Goal: Communication & Community: Ask a question

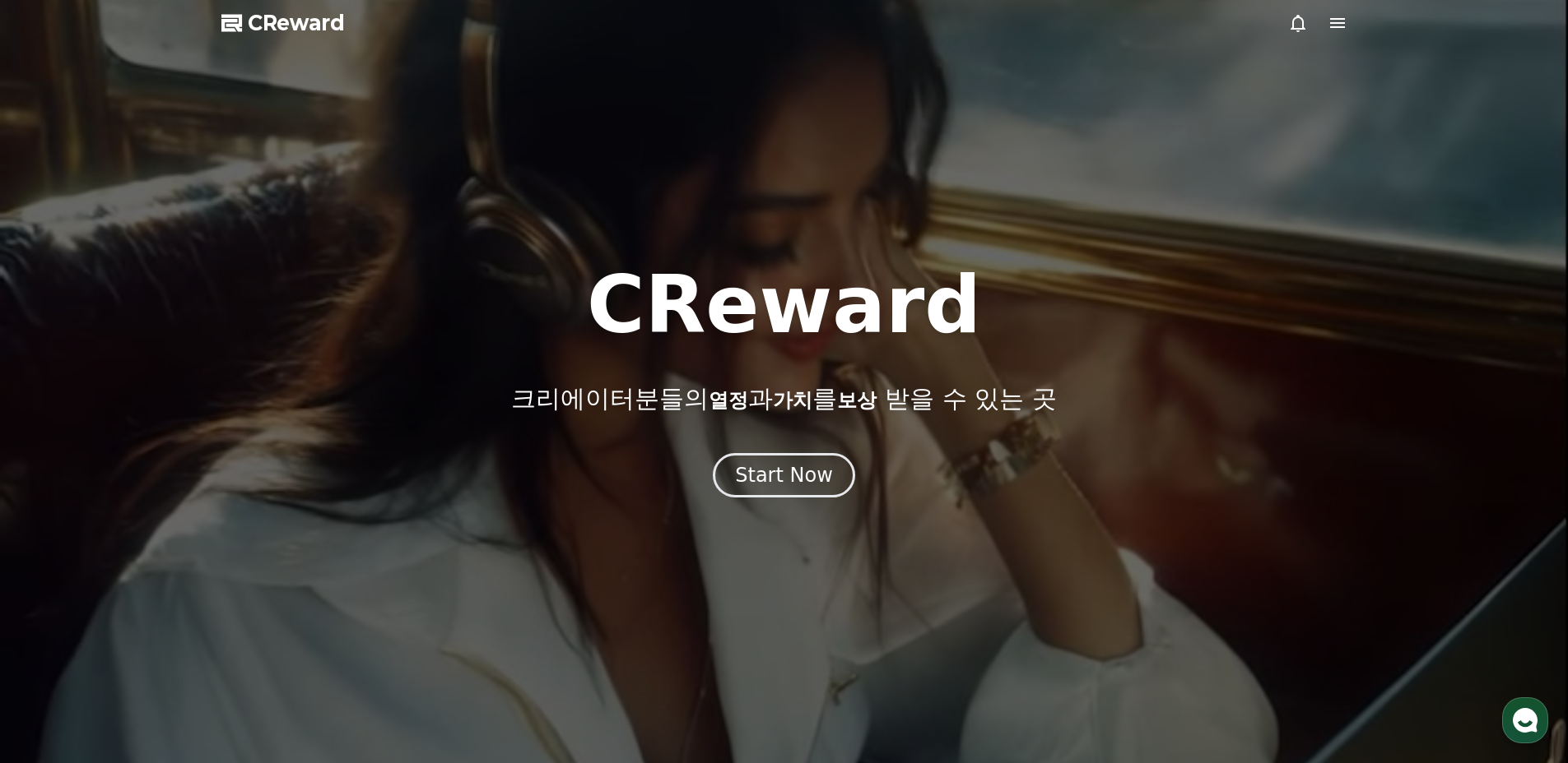
click at [1348, 20] on div at bounding box center [784, 381] width 1568 height 763
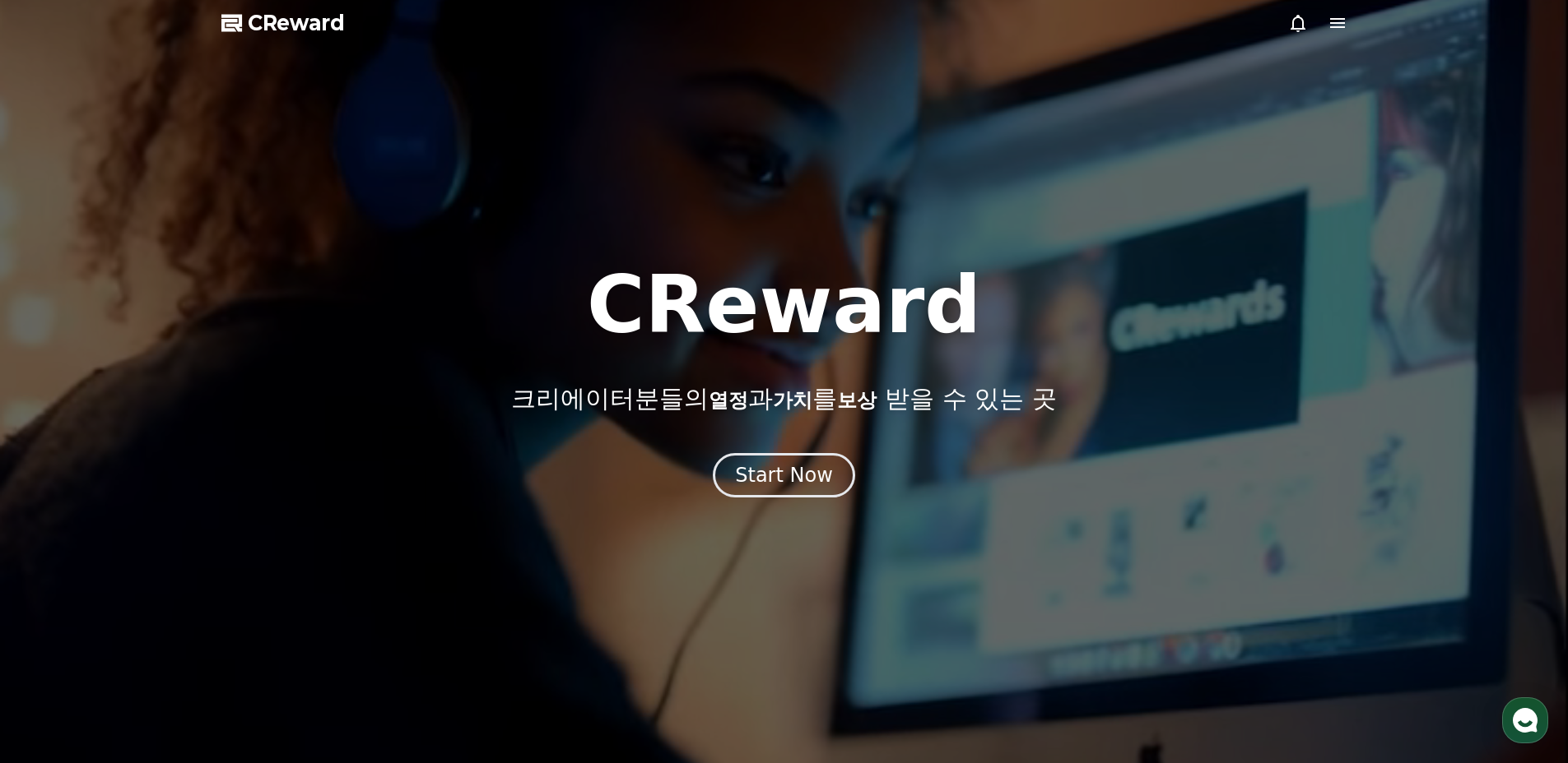
click at [1326, 40] on div at bounding box center [784, 381] width 1568 height 763
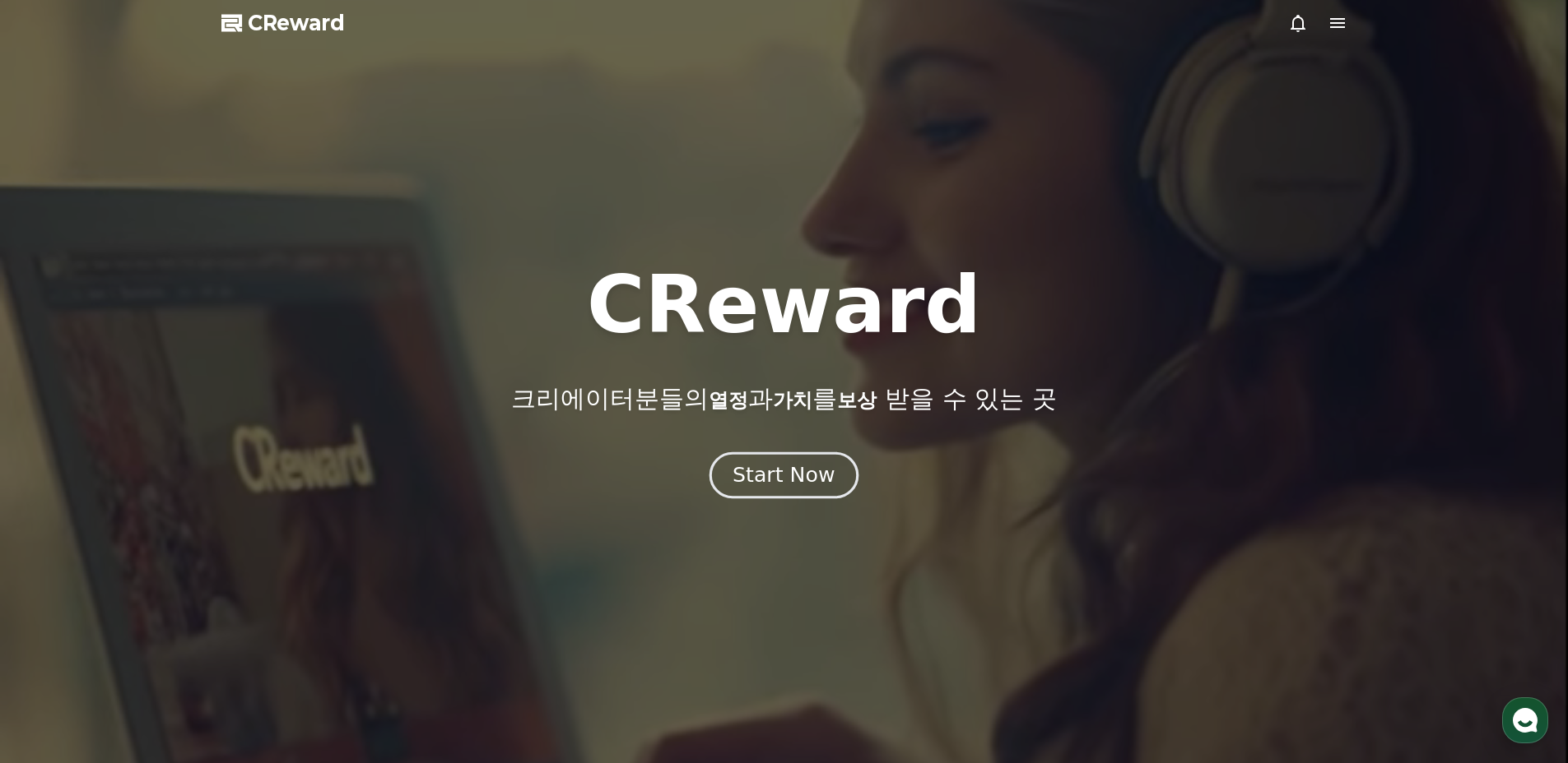
click at [800, 474] on div "Start Now" at bounding box center [783, 475] width 102 height 28
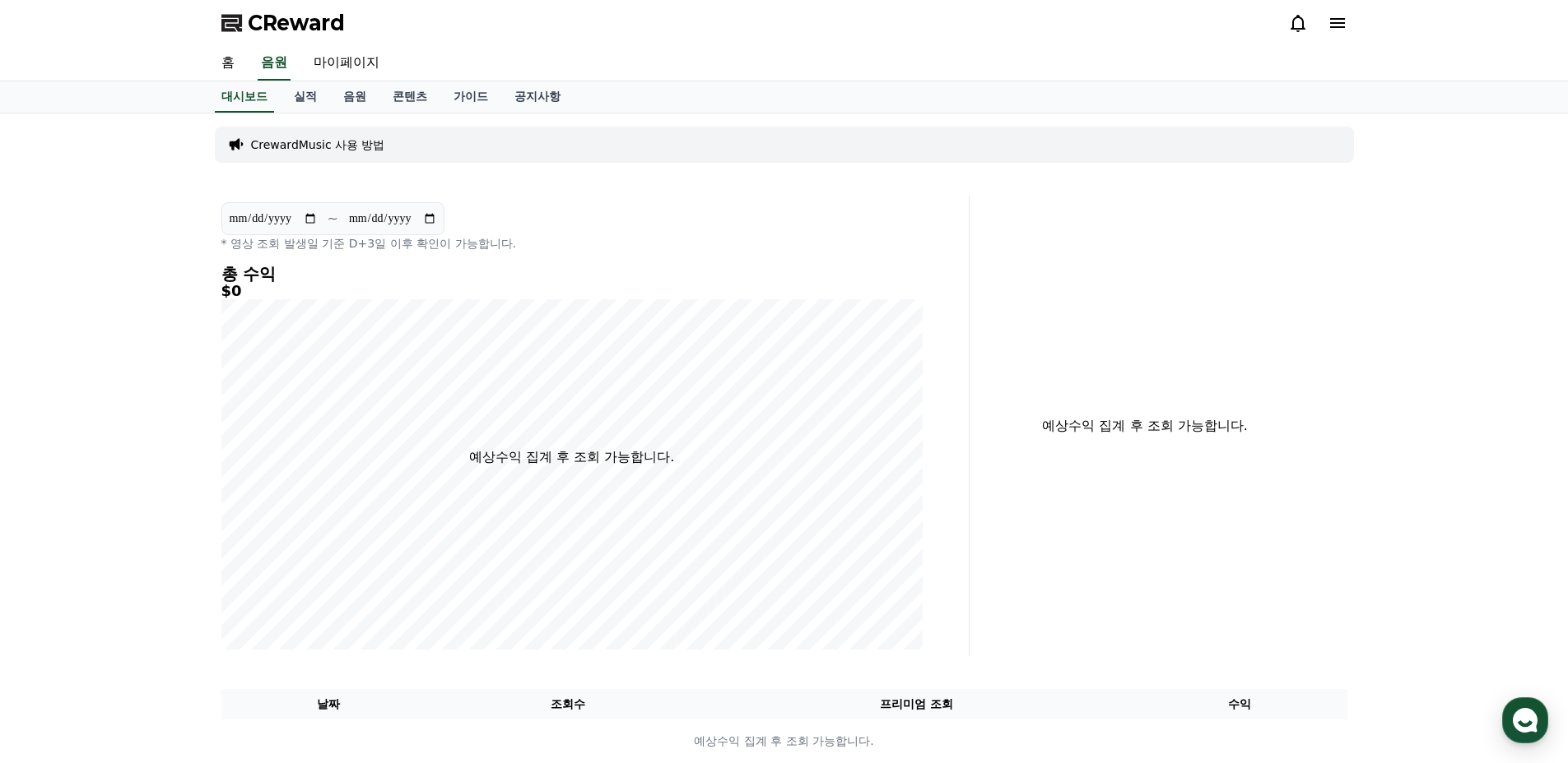
click at [260, 29] on span "CReward" at bounding box center [296, 23] width 97 height 26
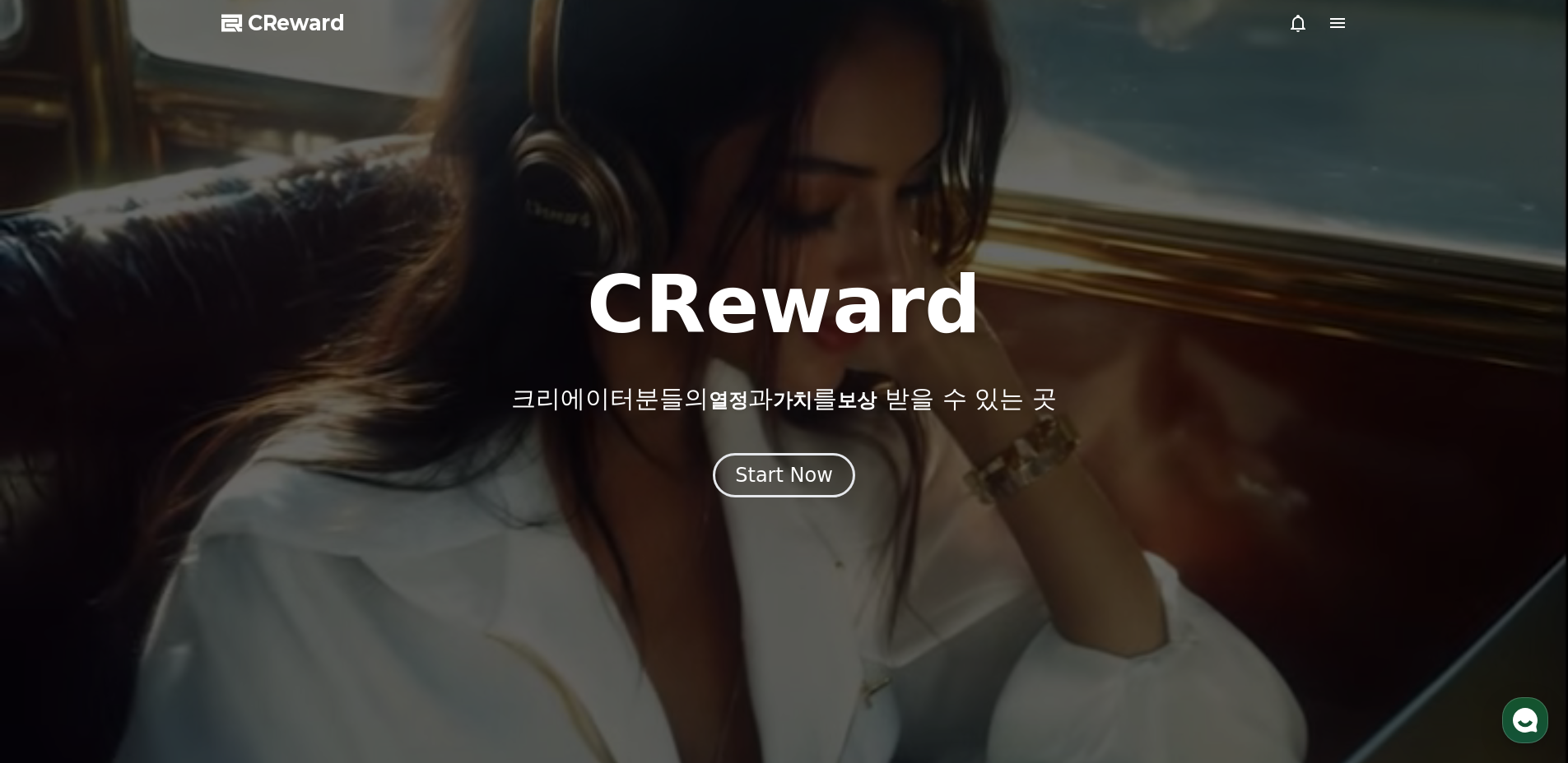
click at [1343, 25] on icon at bounding box center [1337, 22] width 20 height 20
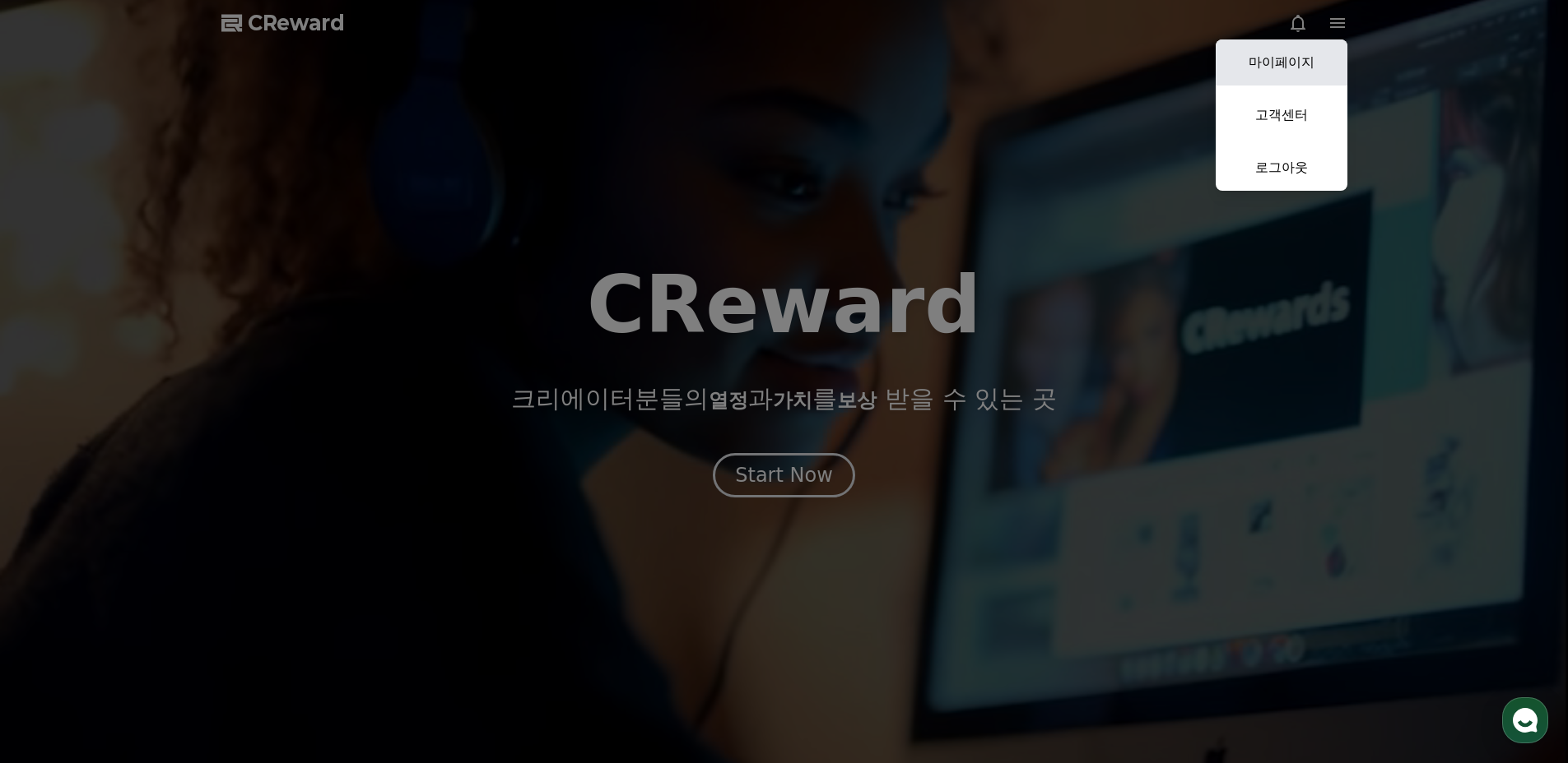
click at [1322, 56] on link "마이페이지" at bounding box center [1281, 61] width 131 height 46
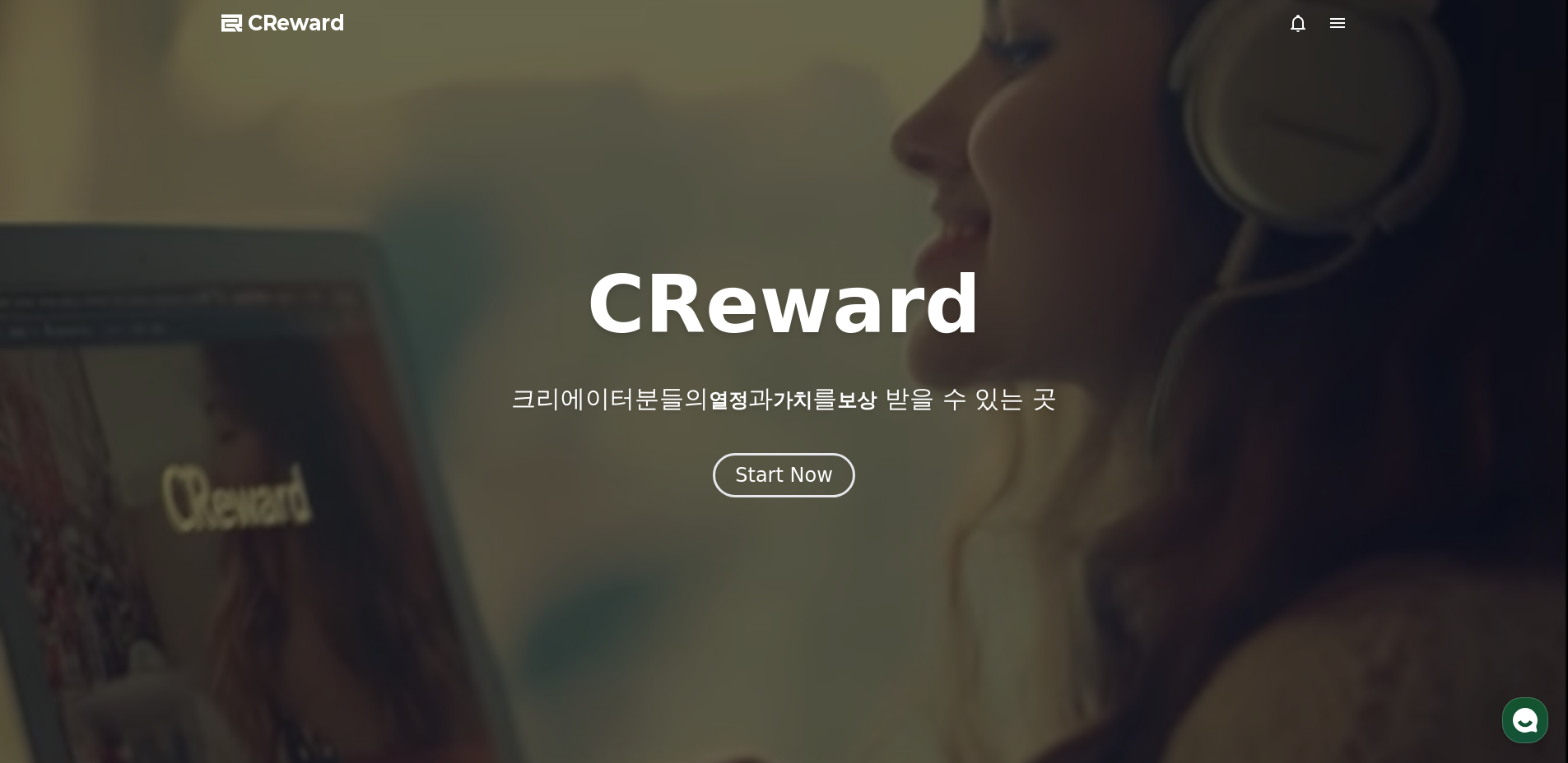
select select "**********"
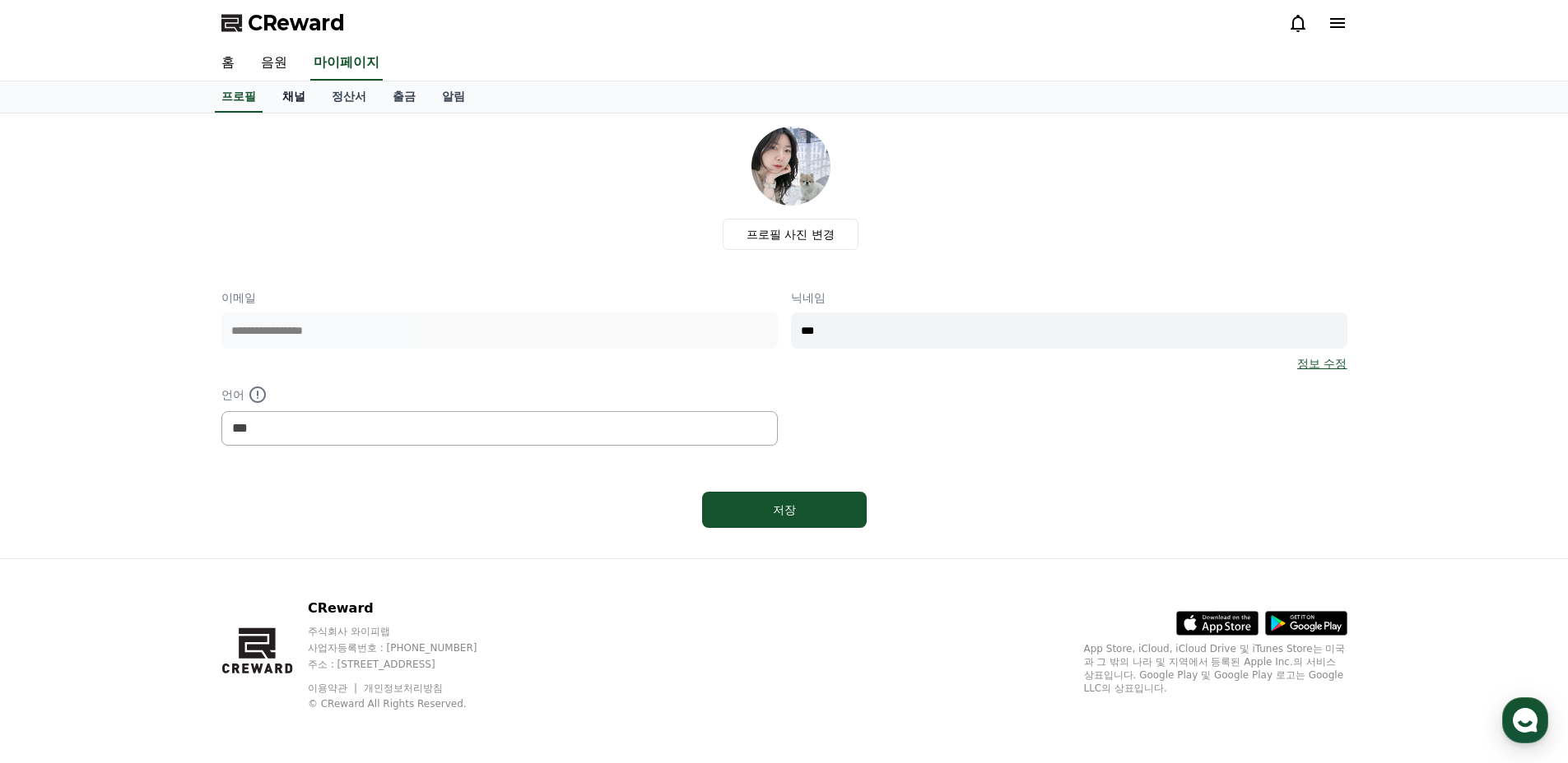
click at [278, 87] on link "채널" at bounding box center [294, 97] width 49 height 32
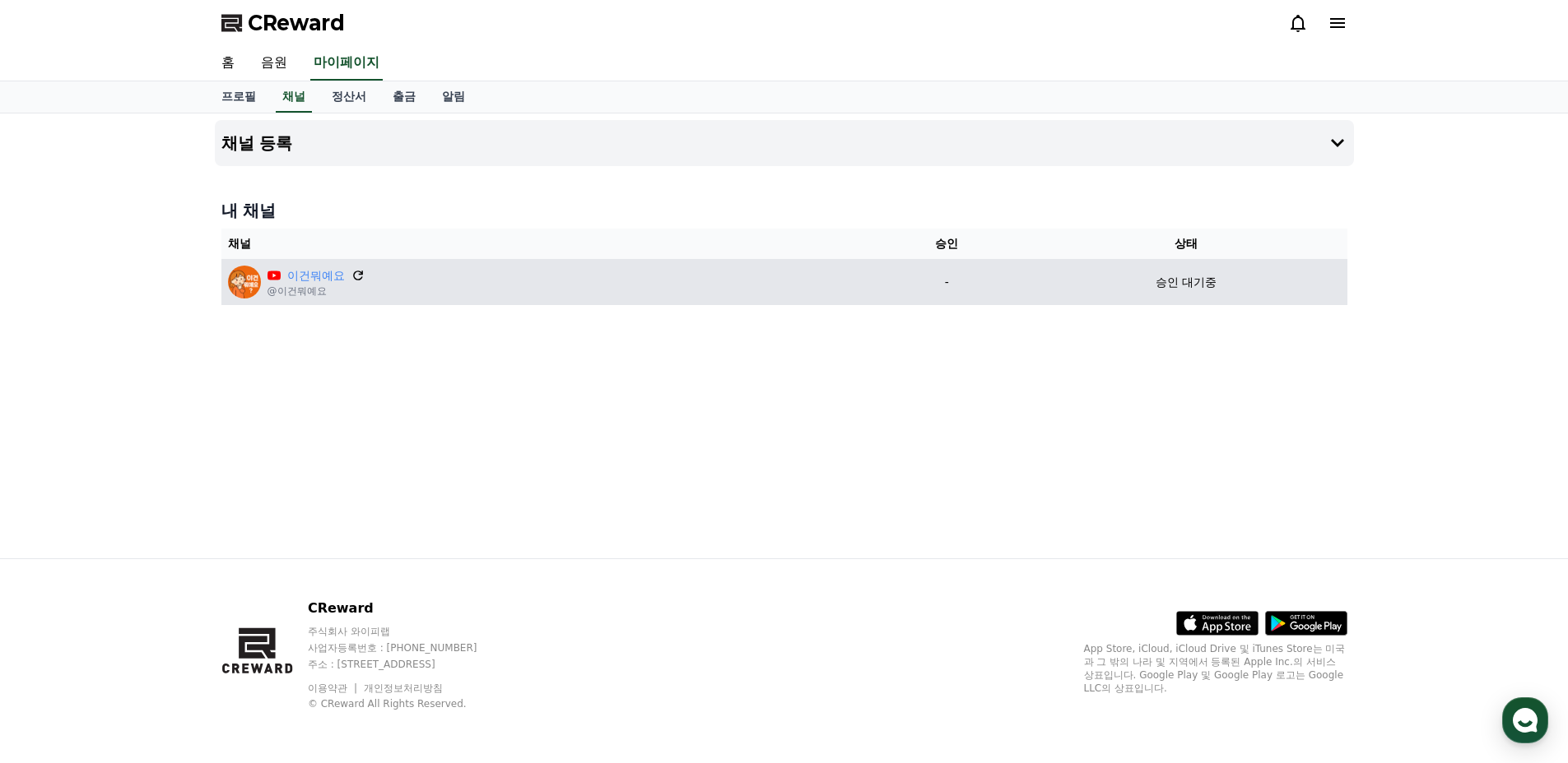
click at [351, 278] on icon at bounding box center [358, 276] width 15 height 15
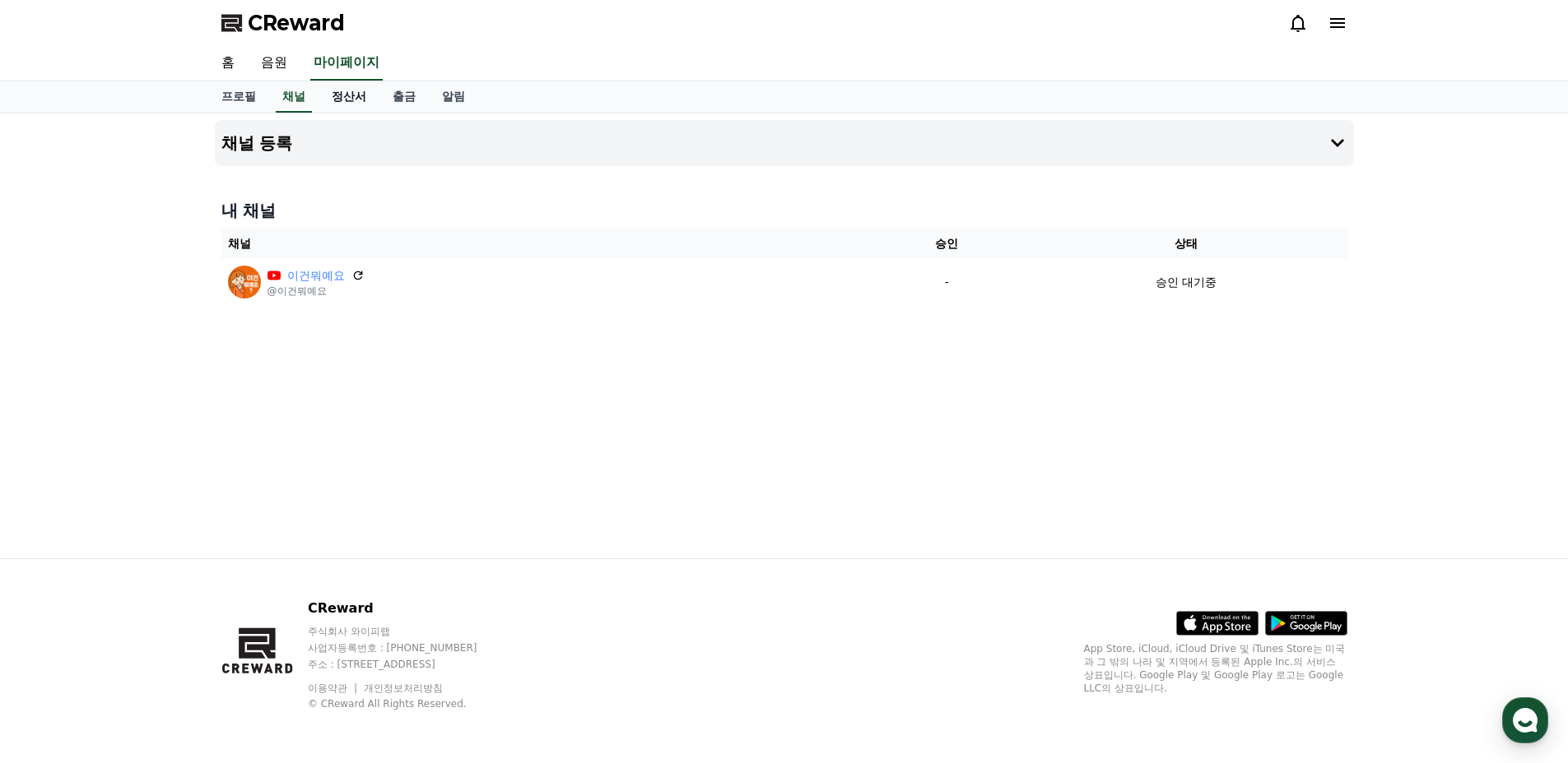
click at [348, 102] on link "정산서" at bounding box center [349, 97] width 61 height 32
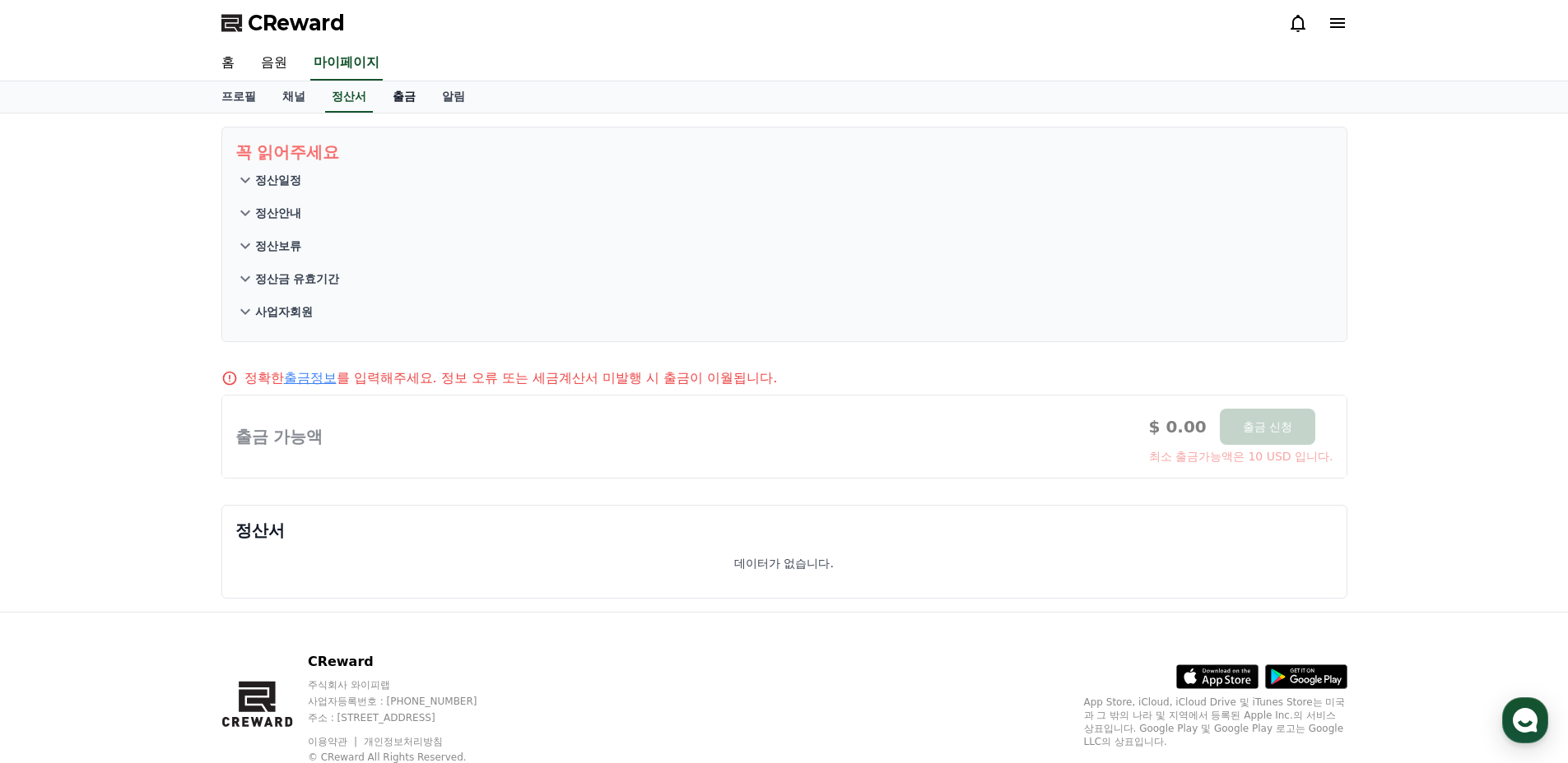
click at [411, 94] on link "출금" at bounding box center [404, 97] width 49 height 32
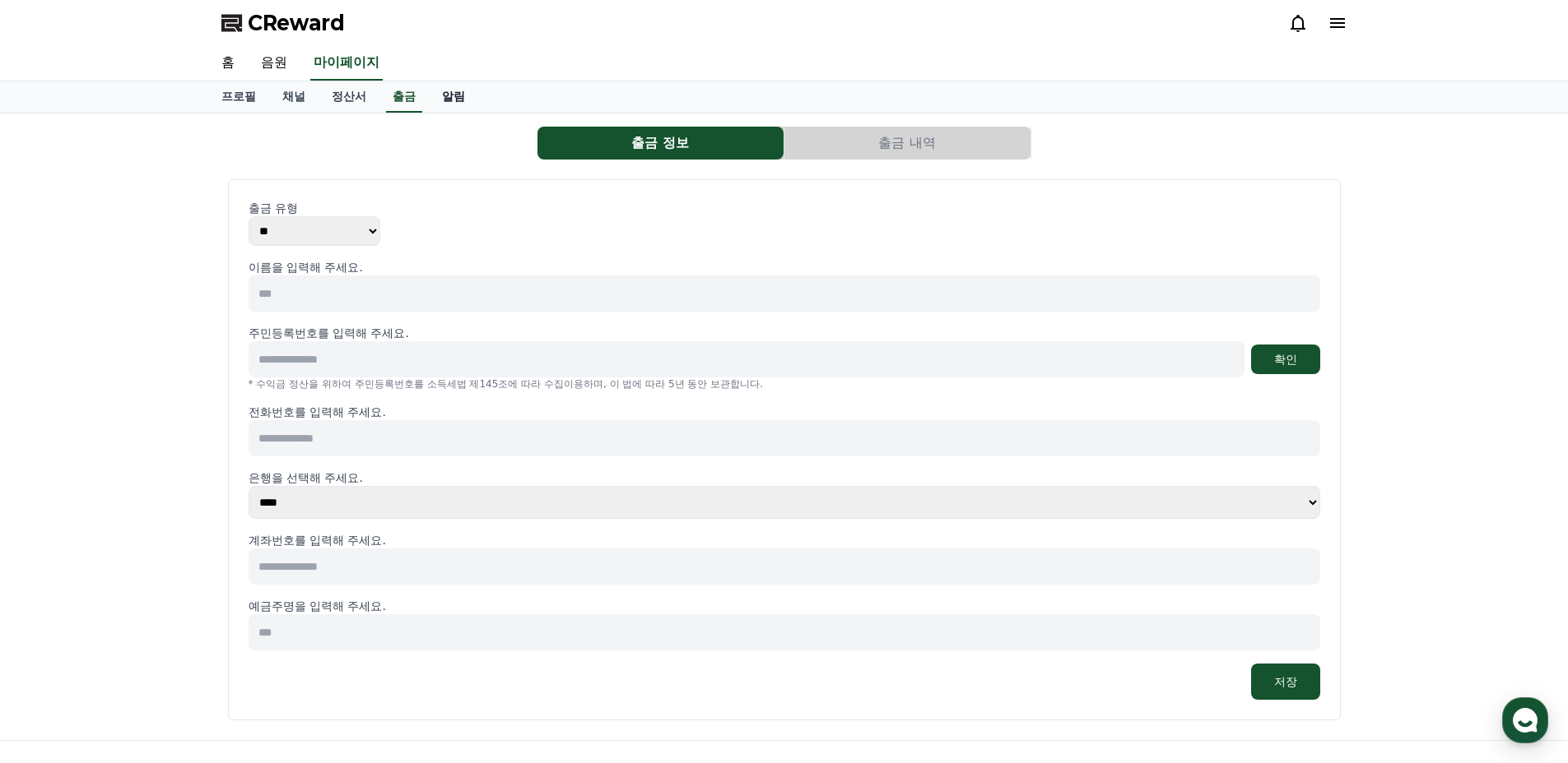
click at [439, 95] on link "알림" at bounding box center [453, 97] width 49 height 32
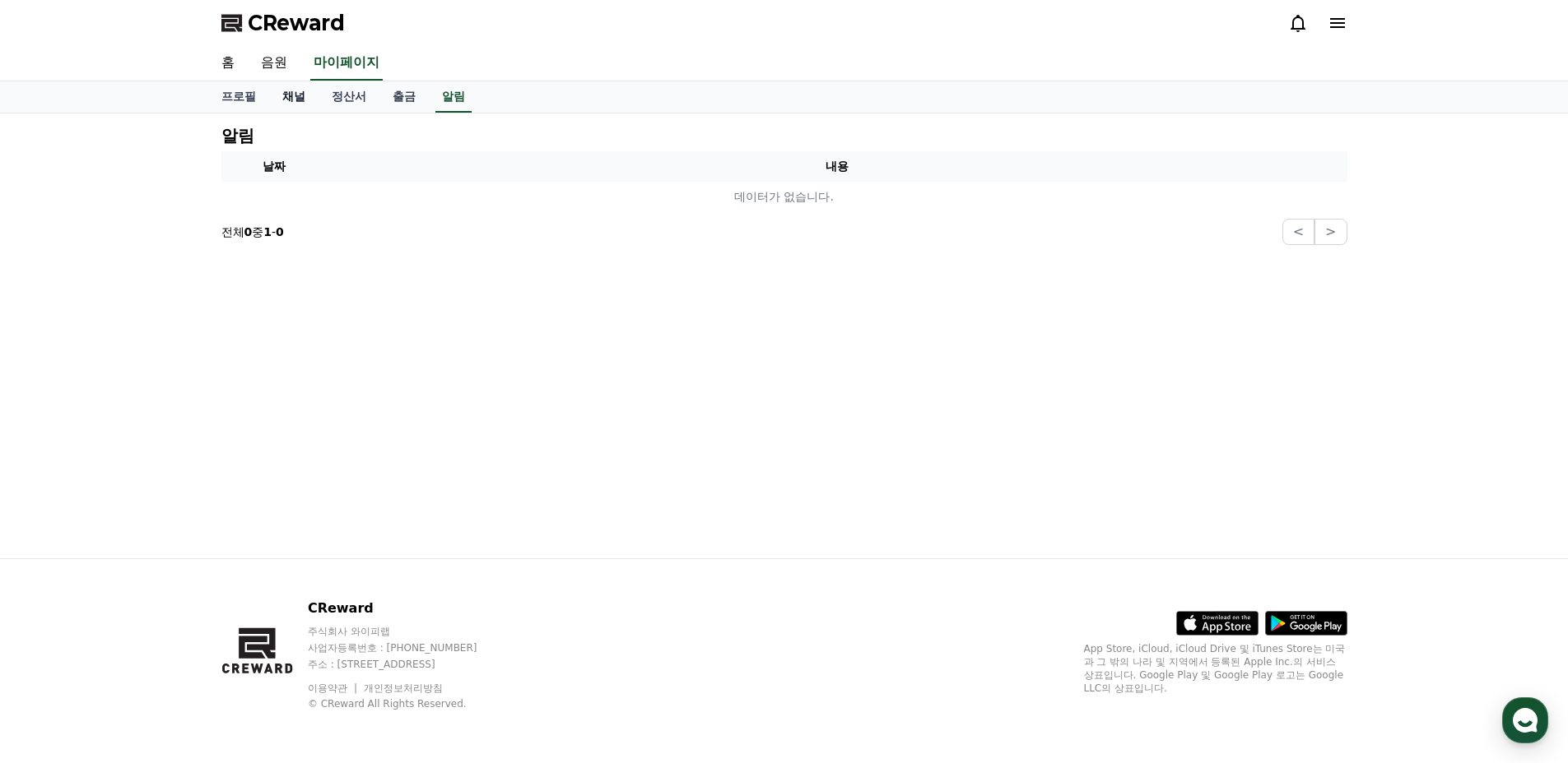
click at [281, 102] on link "채널" at bounding box center [294, 97] width 49 height 32
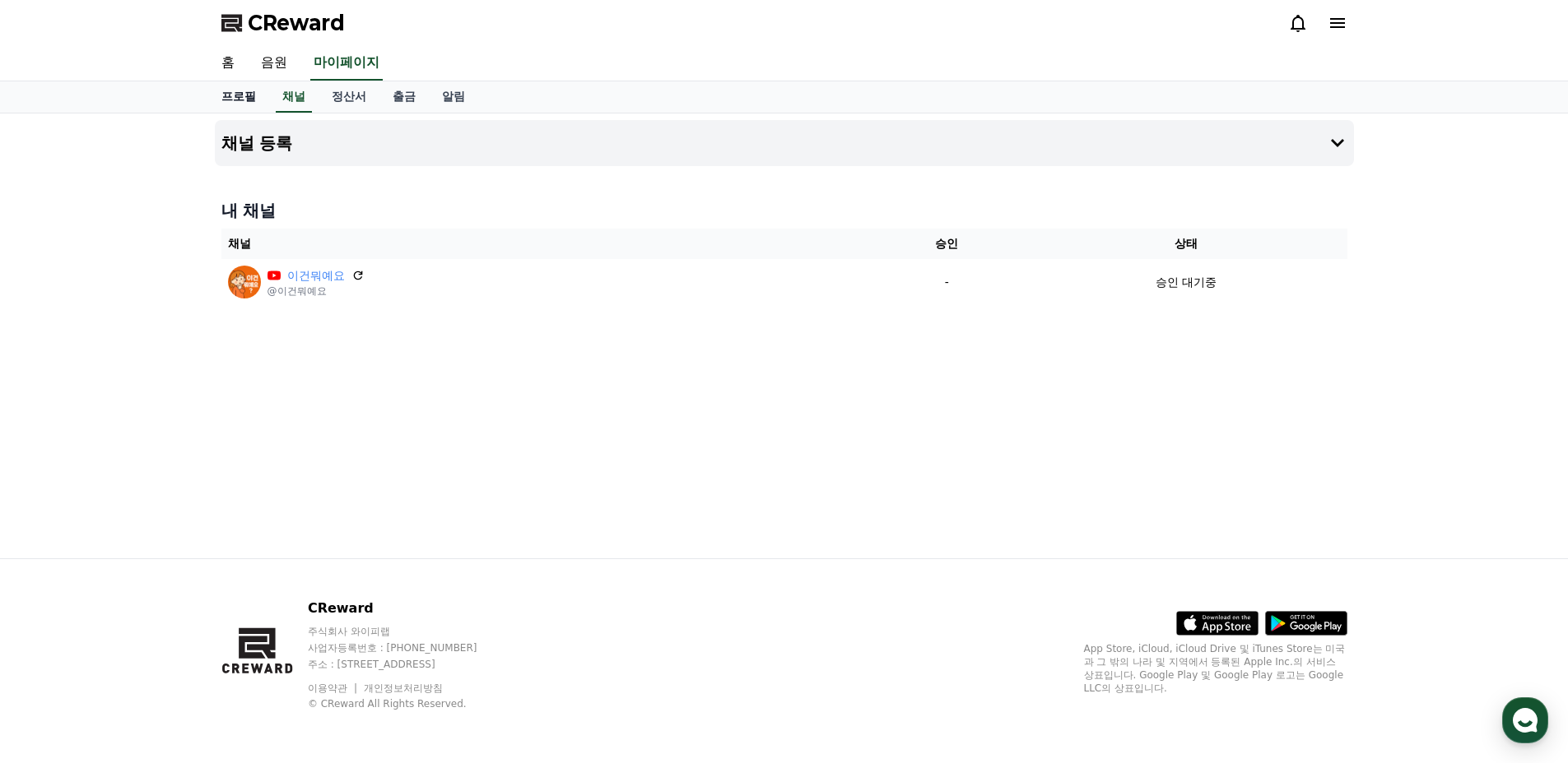
click at [237, 95] on link "프로필" at bounding box center [238, 97] width 61 height 32
select select "**********"
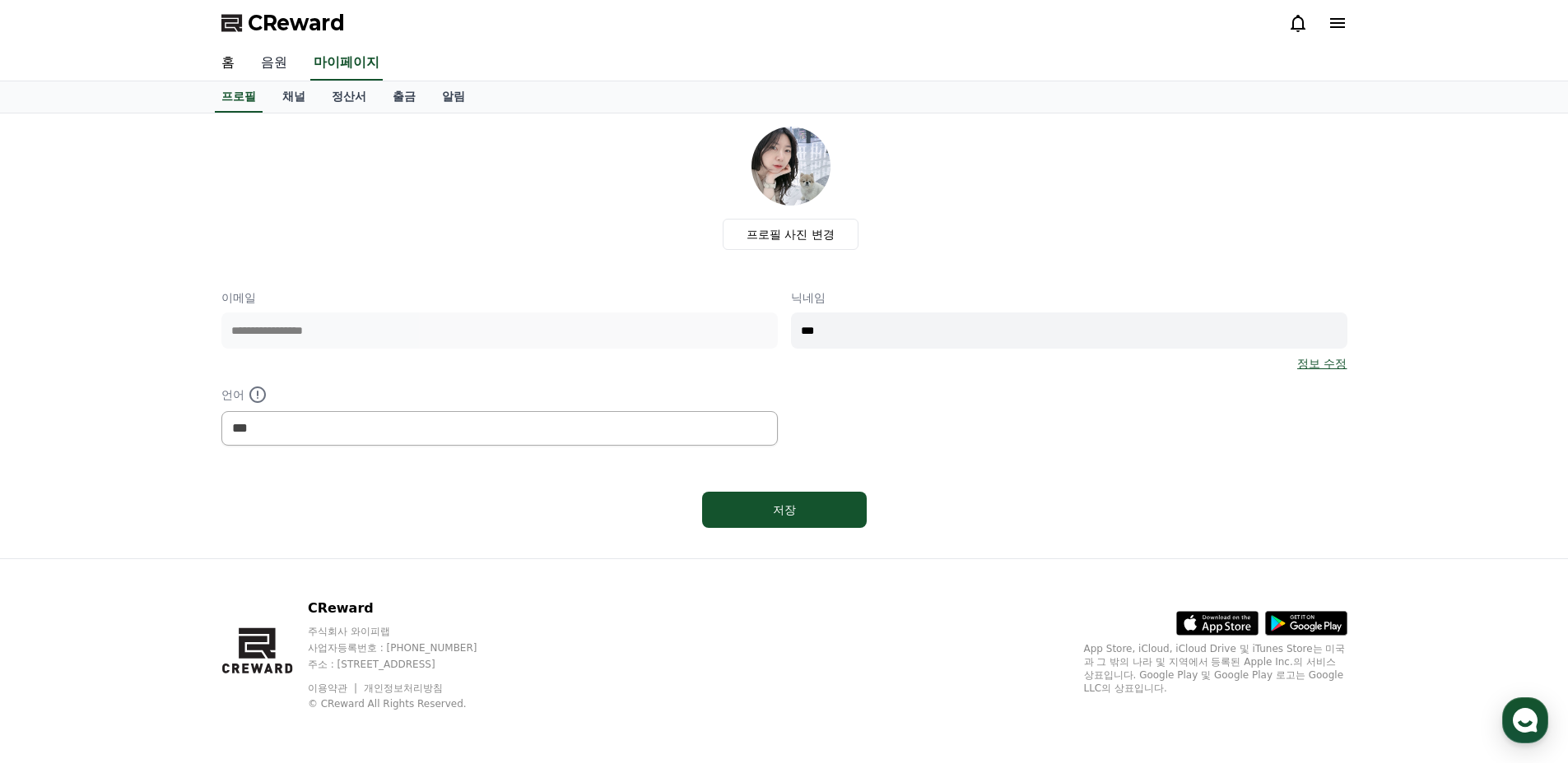
click at [259, 65] on link "음원" at bounding box center [274, 62] width 53 height 34
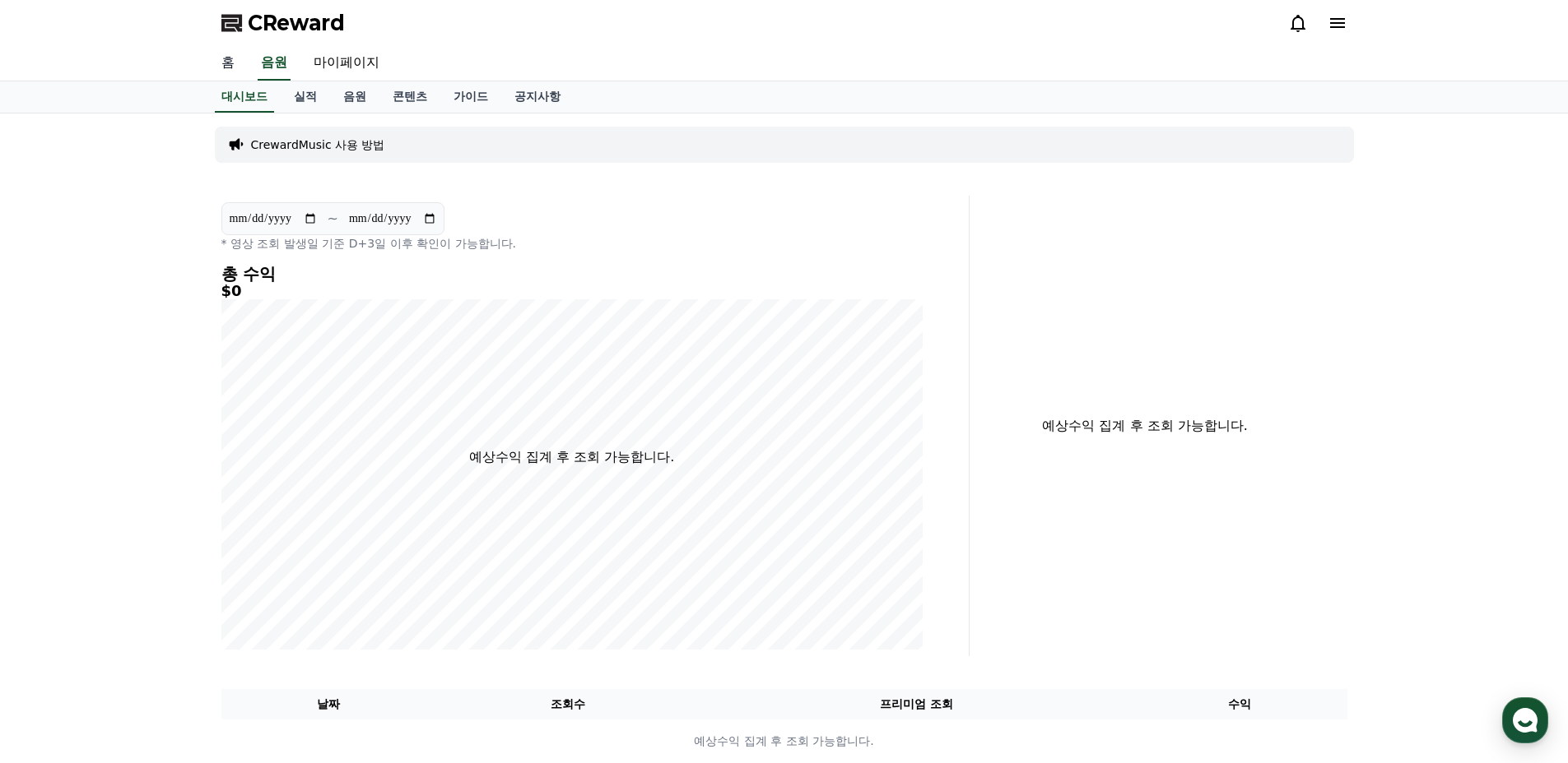
click at [227, 72] on link "홈" at bounding box center [227, 62] width 39 height 34
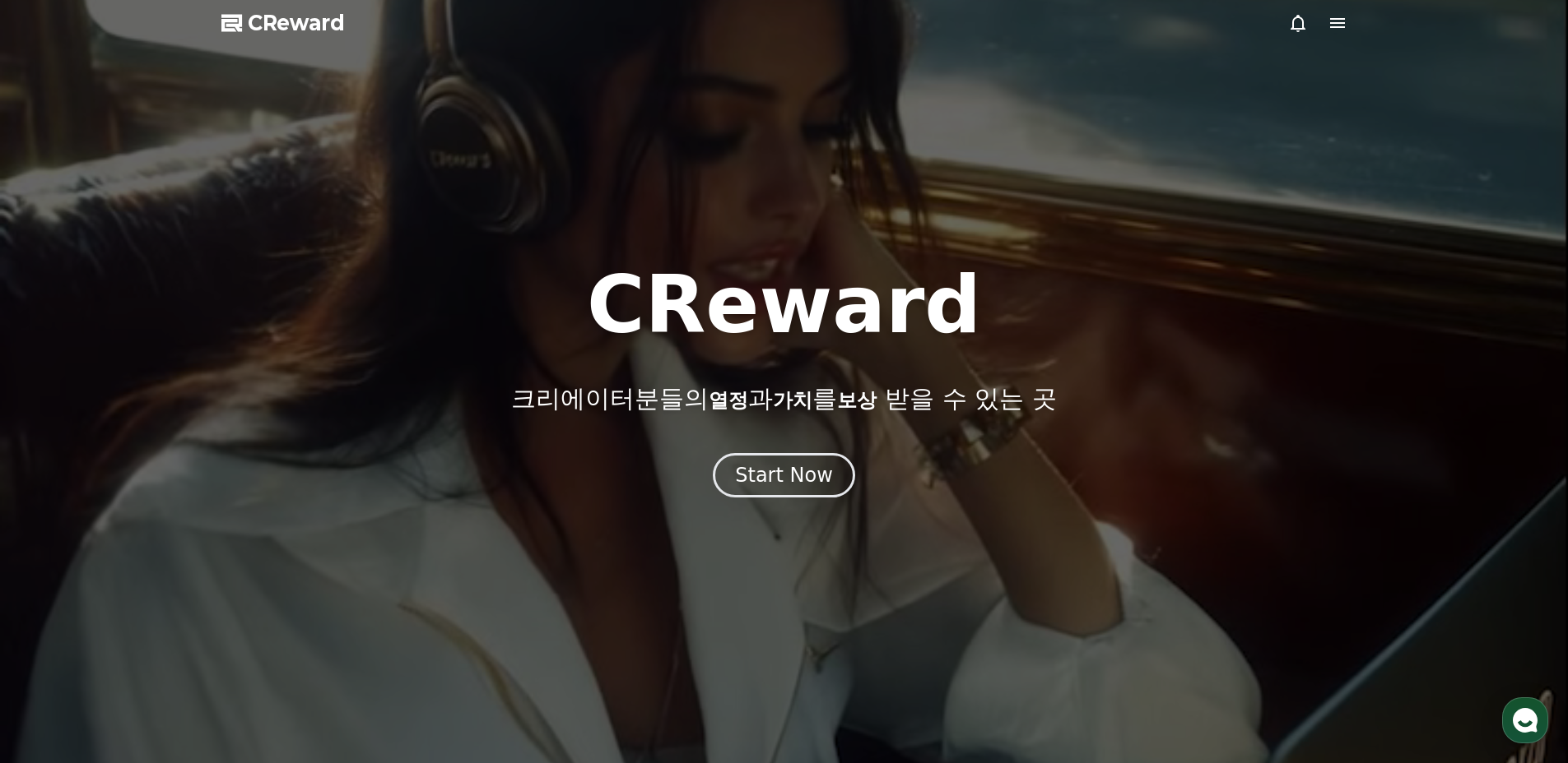
click at [253, 11] on span "CReward" at bounding box center [296, 23] width 97 height 26
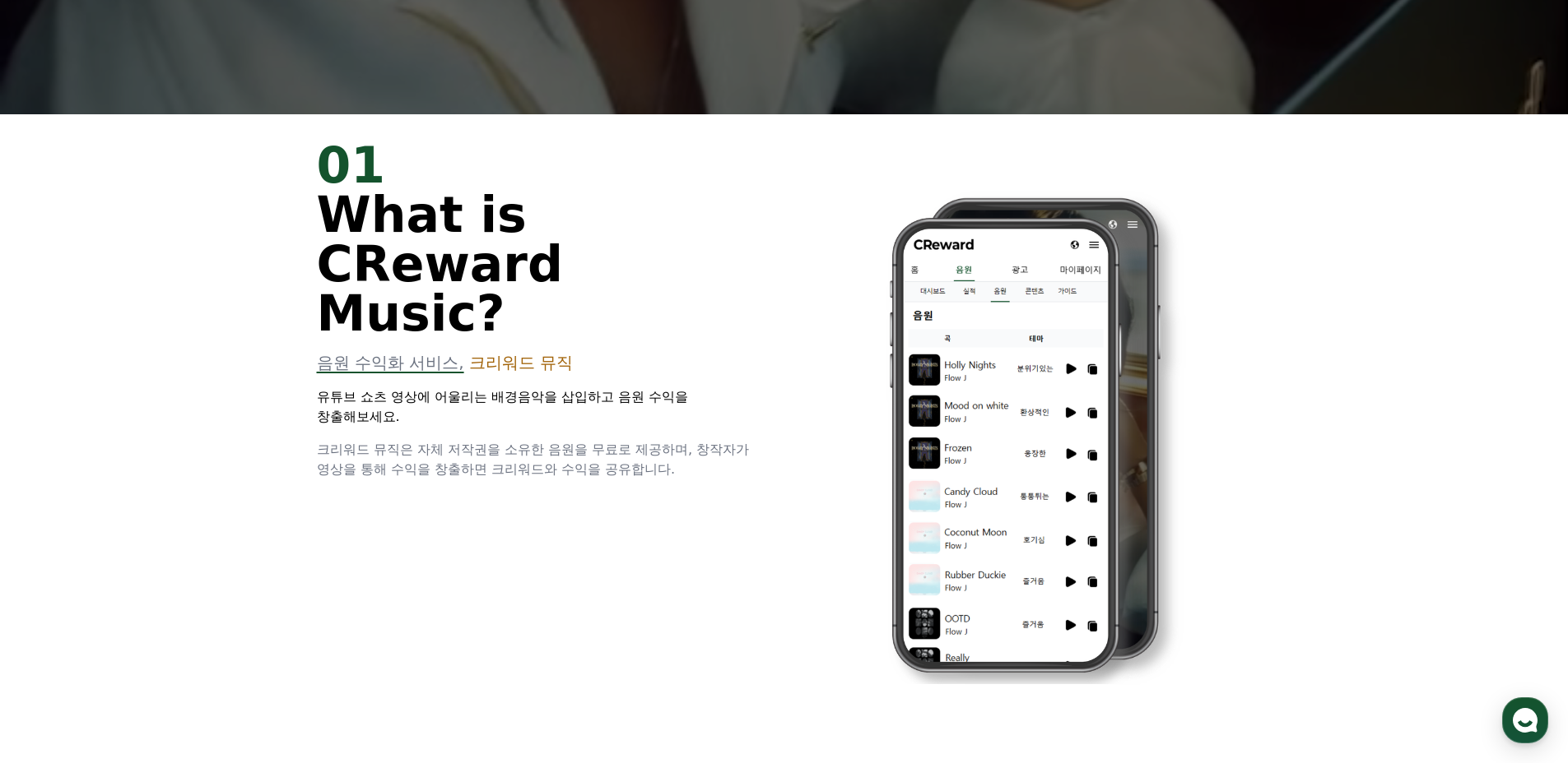
scroll to position [804, 0]
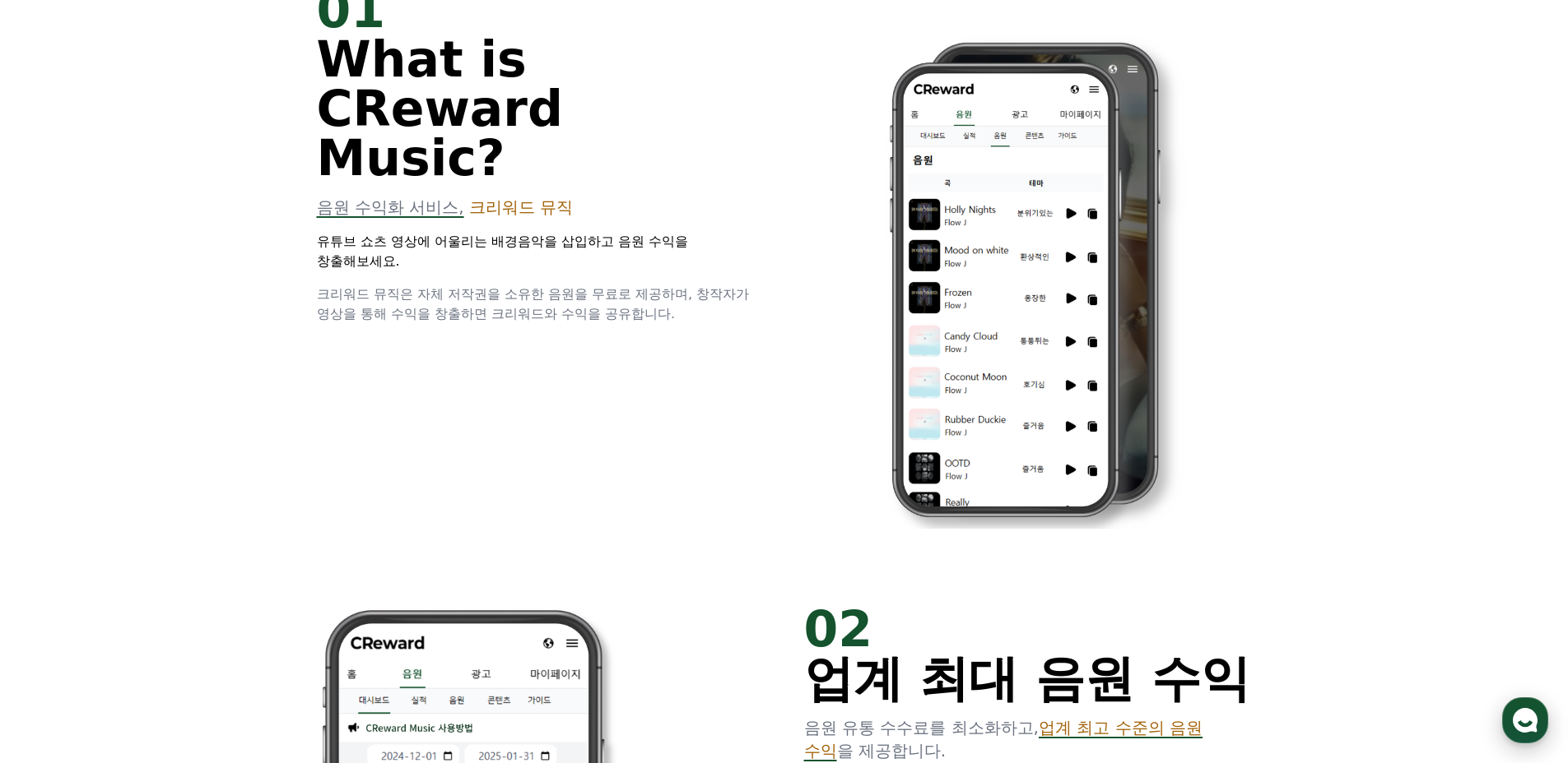
click at [1513, 724] on icon "button" at bounding box center [1525, 720] width 30 height 30
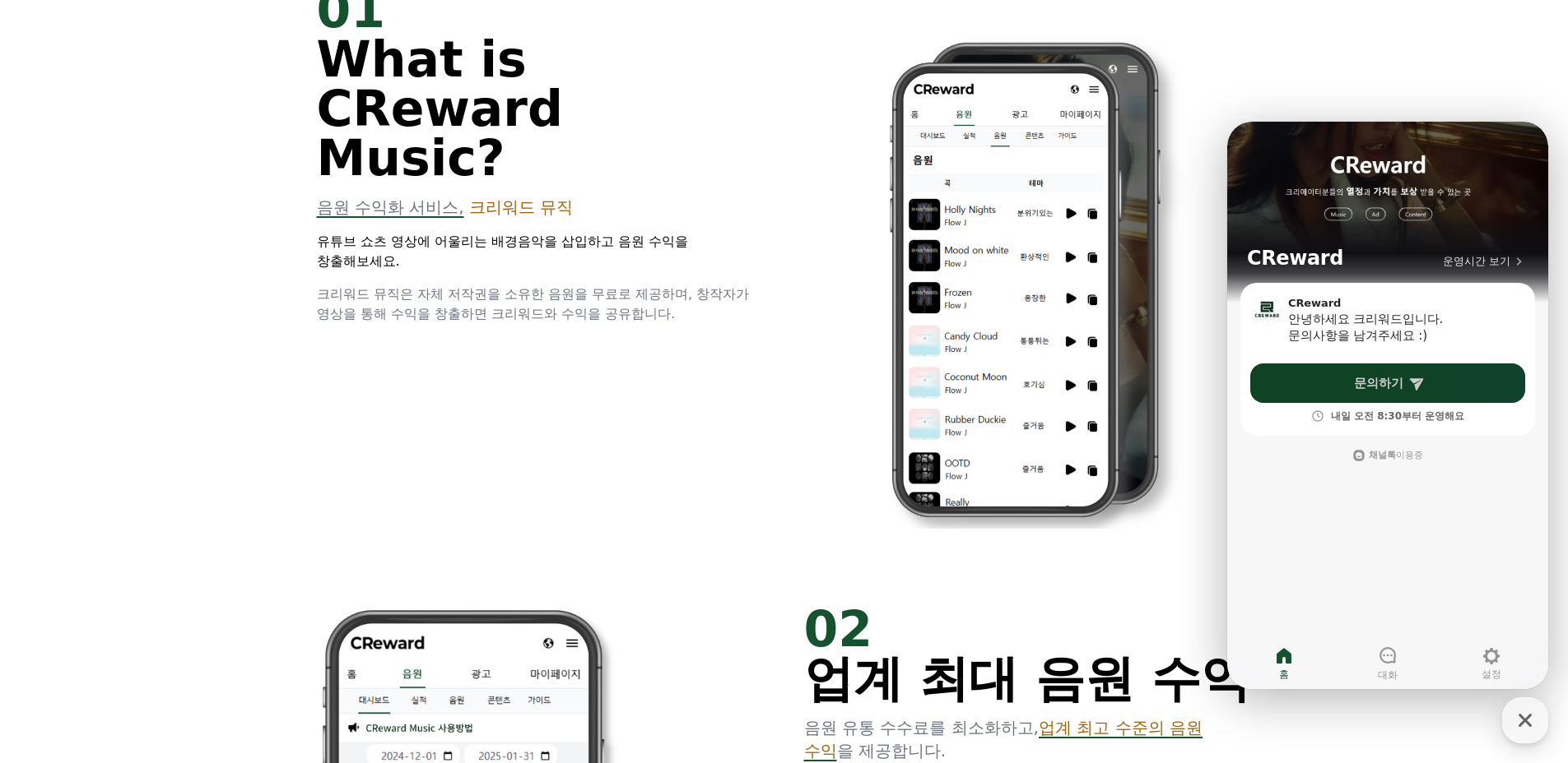
click at [1447, 382] on link "문의하기" at bounding box center [1387, 383] width 275 height 39
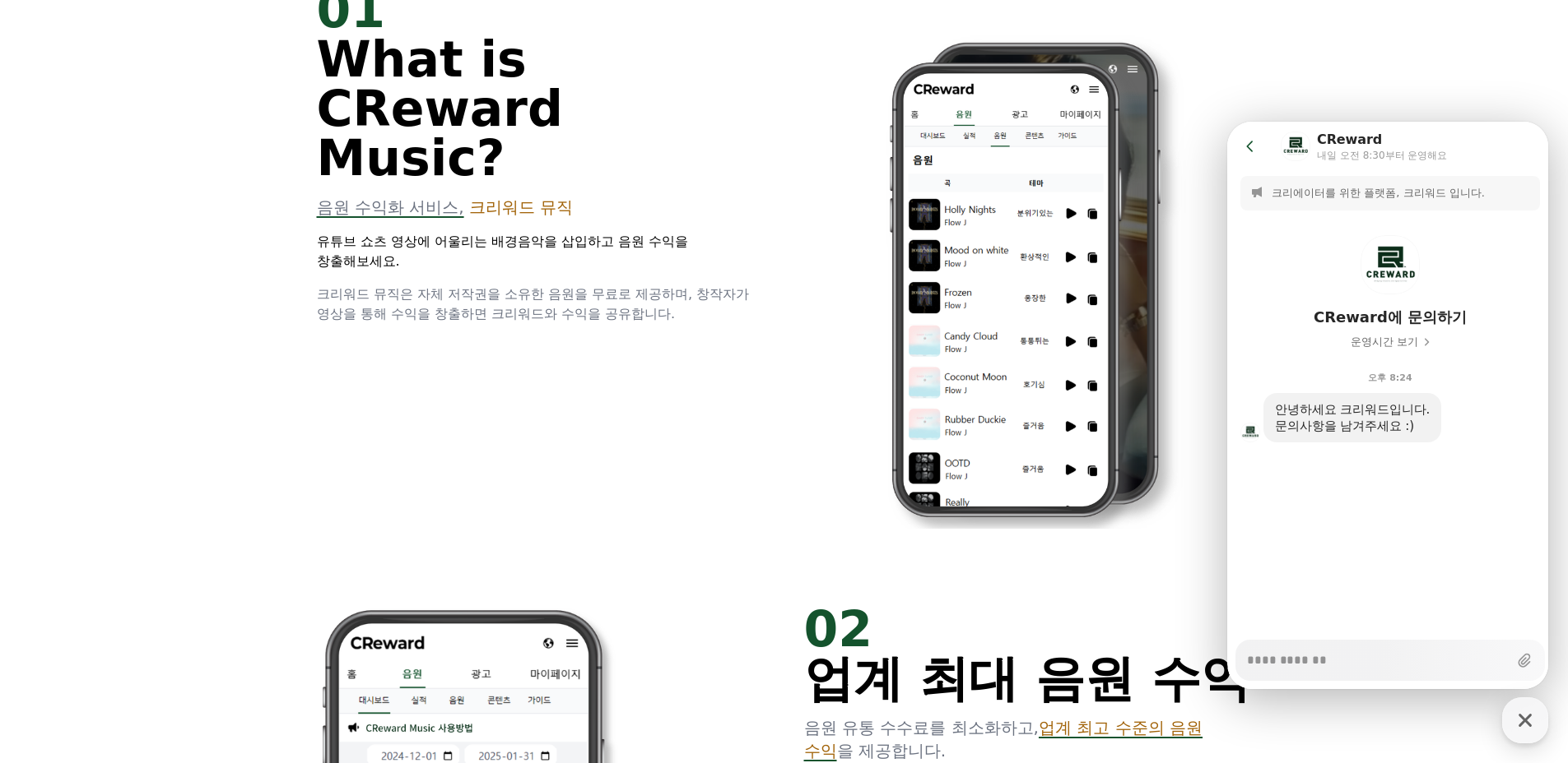
click at [1363, 663] on textarea "Messenger Input Textarea" at bounding box center [1378, 655] width 261 height 28
type textarea "*"
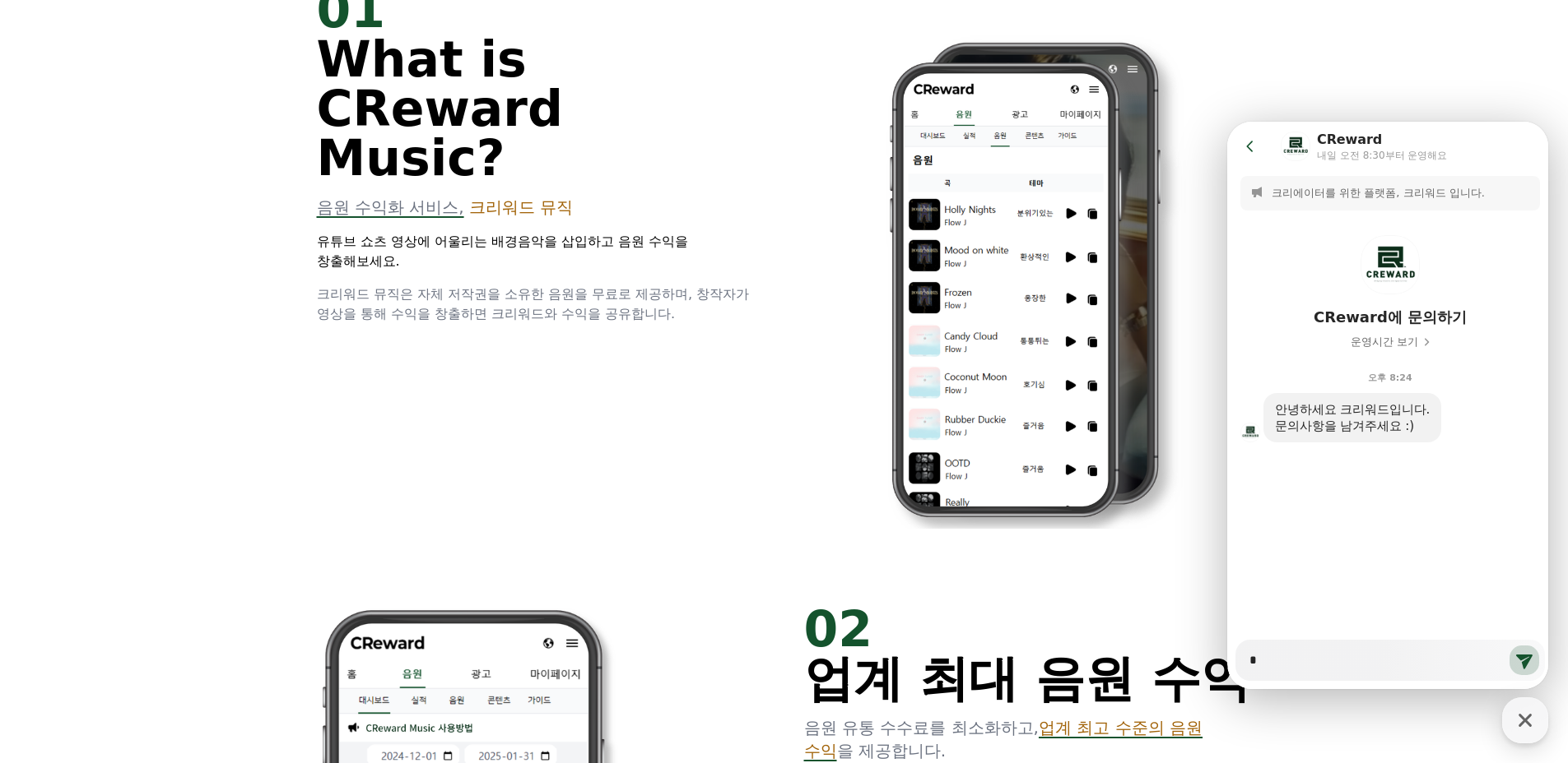
type textarea "*"
type textarea "**"
type textarea "*"
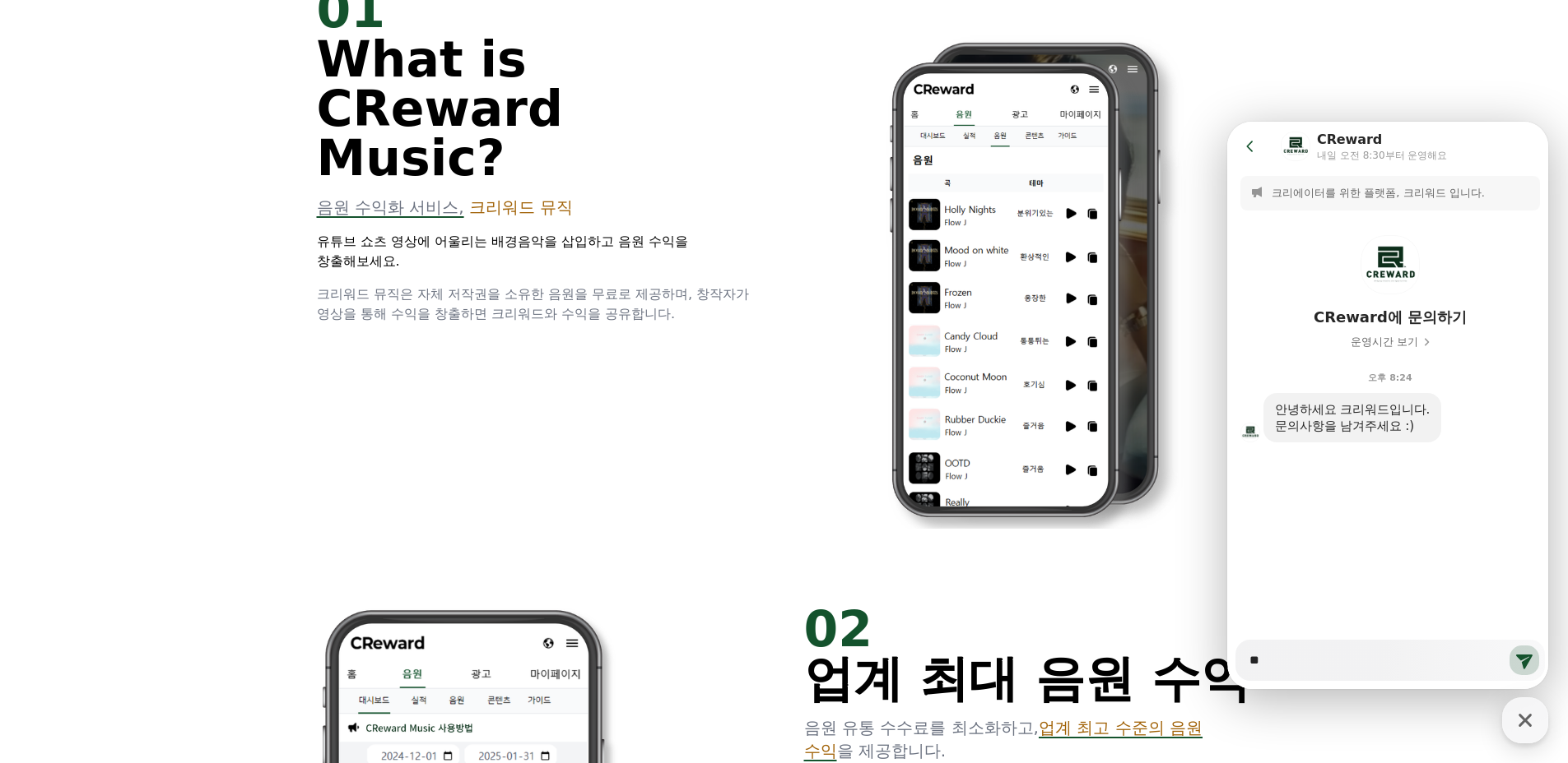
type textarea "**"
type textarea "*"
type textarea "**"
type textarea "*"
click at [1370, 350] on button "운영시간 보기" at bounding box center [1390, 342] width 92 height 20
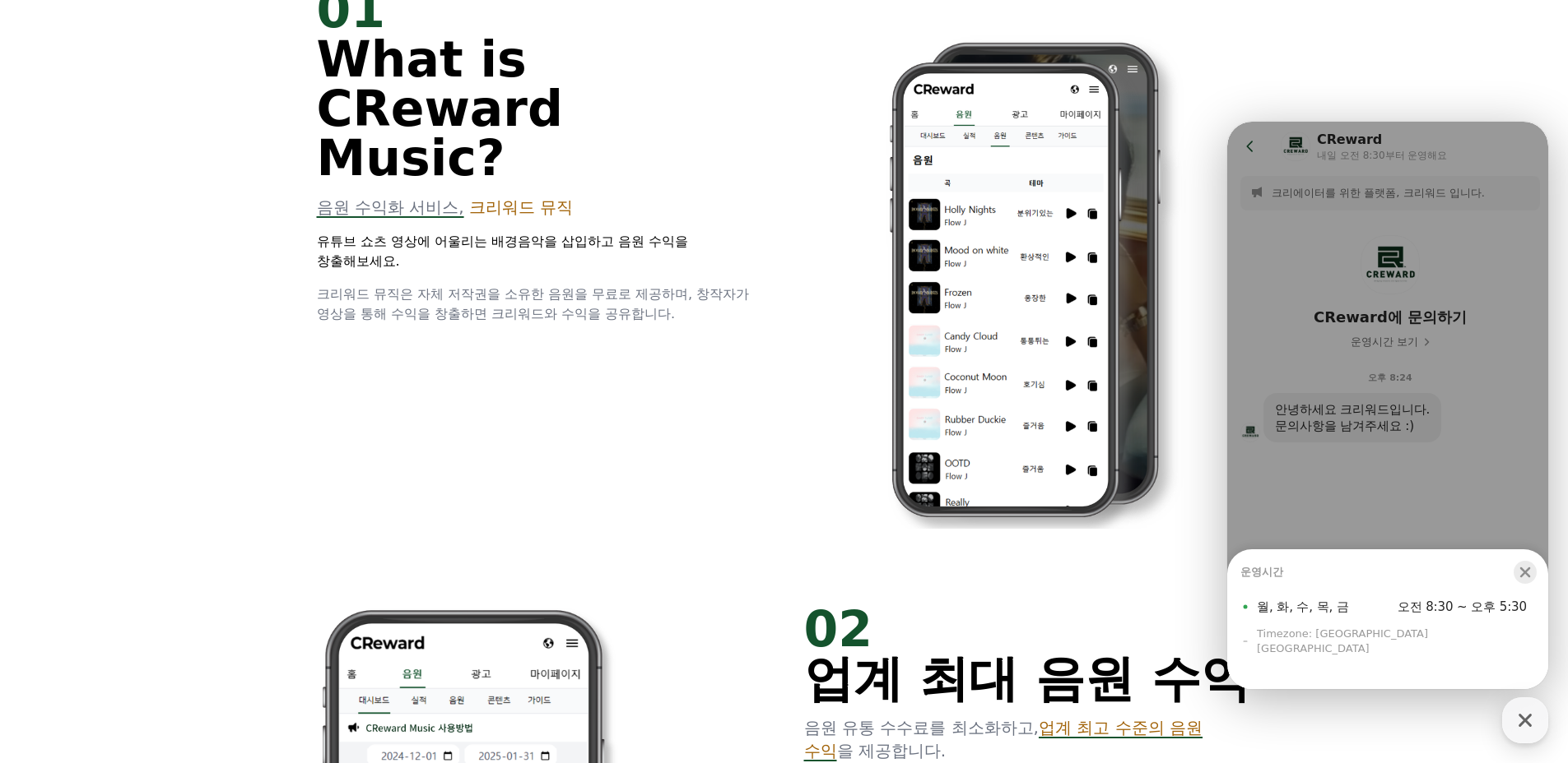
click at [1532, 580] on icon "button" at bounding box center [1525, 573] width 17 height 17
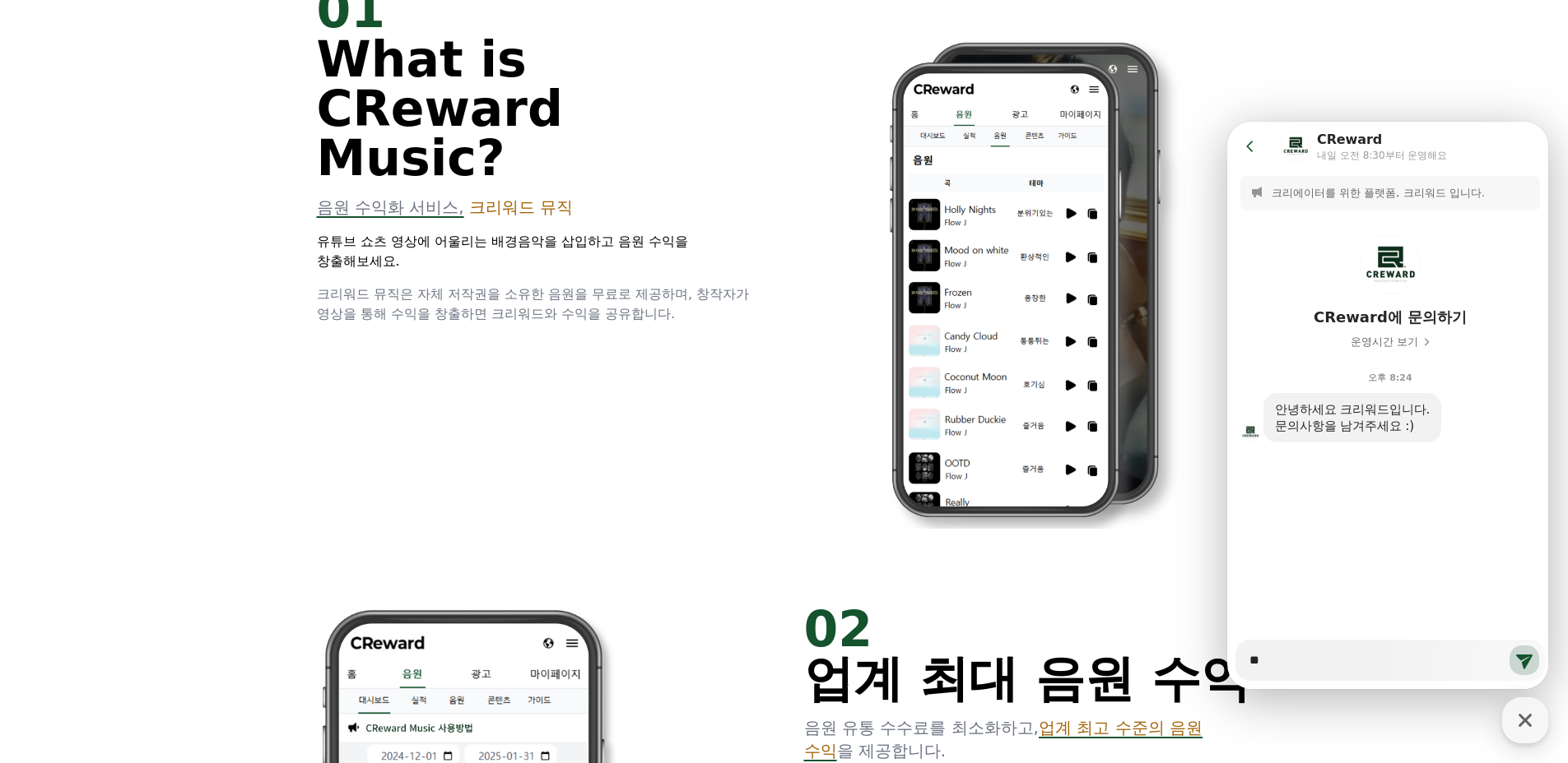
click at [1249, 138] on icon at bounding box center [1250, 146] width 17 height 17
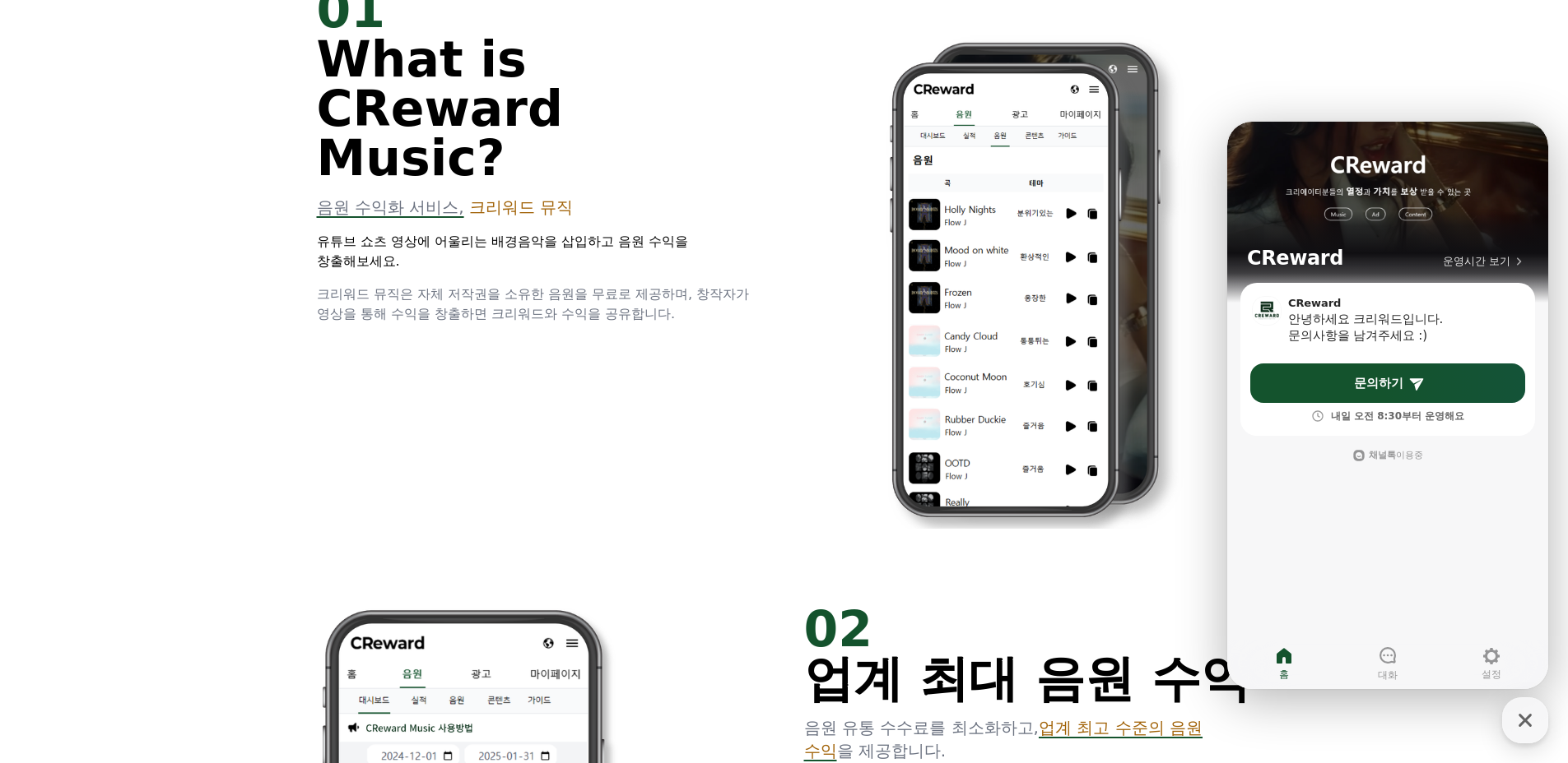
click at [1502, 711] on button "CReward 상담 버튼" at bounding box center [1524, 720] width 46 height 46
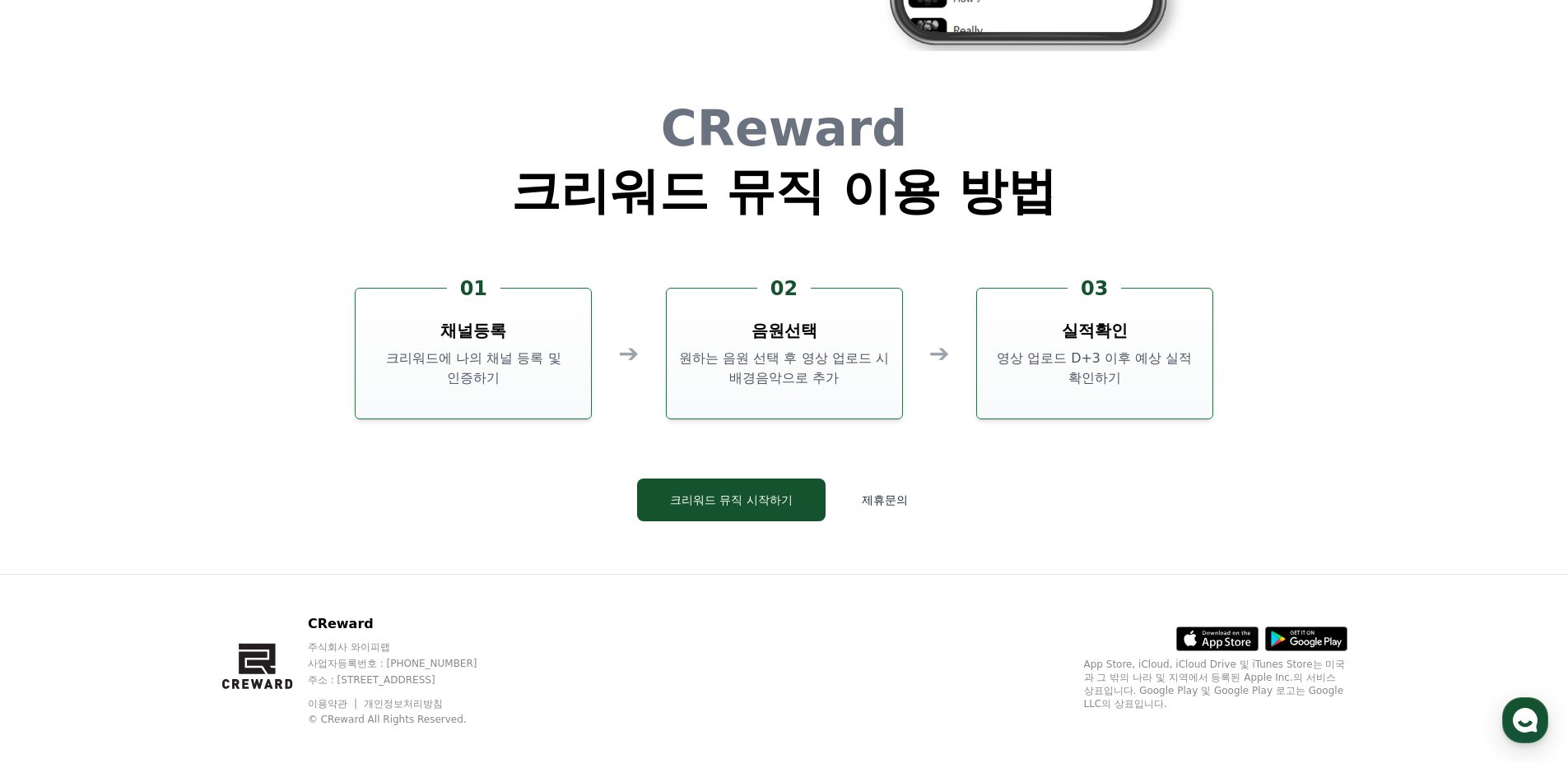
scroll to position [4456, 0]
